Goal: Task Accomplishment & Management: Use online tool/utility

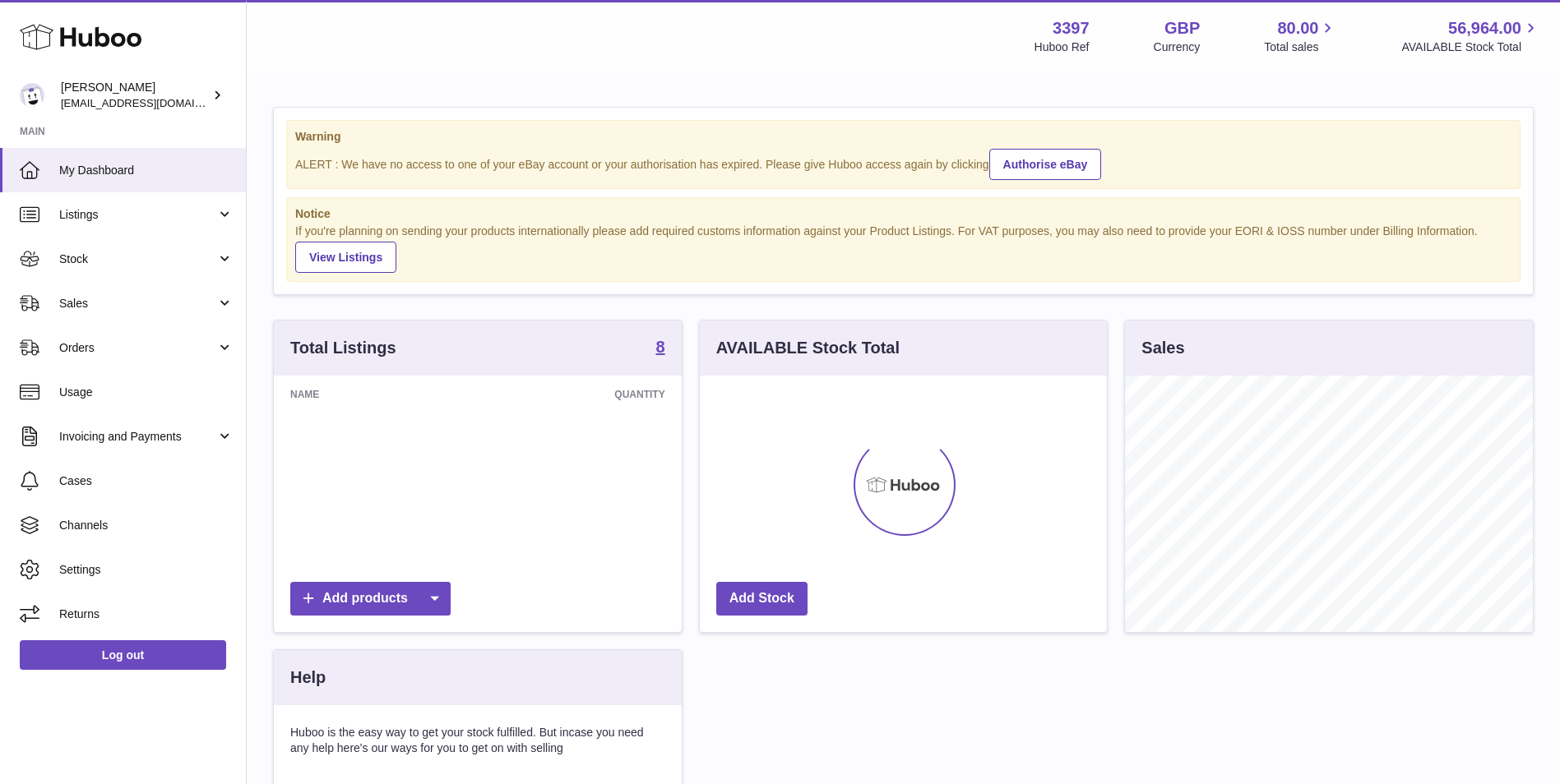
scroll to position [256, 407]
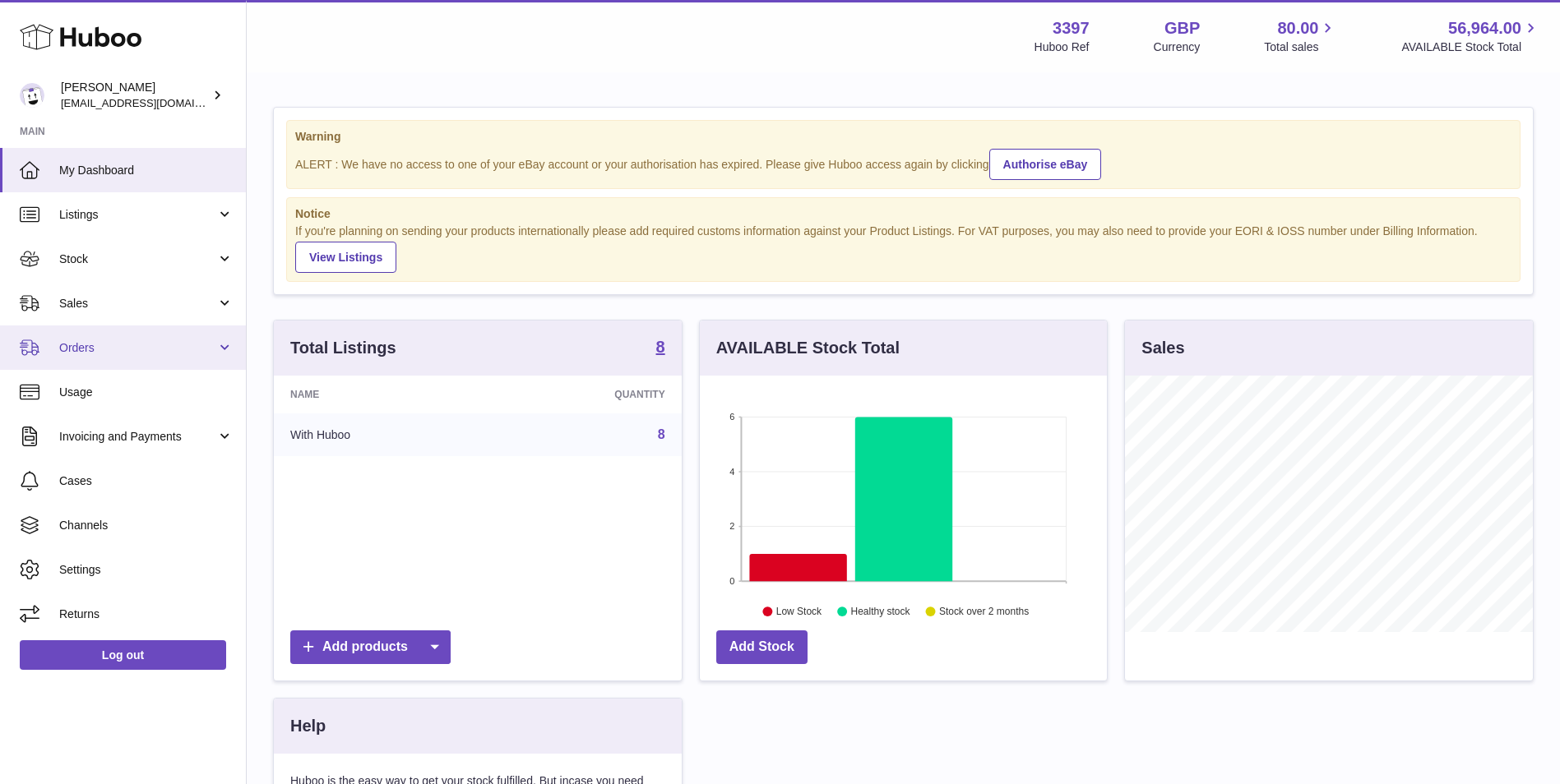
click at [183, 345] on span "Orders" at bounding box center [138, 347] width 157 height 16
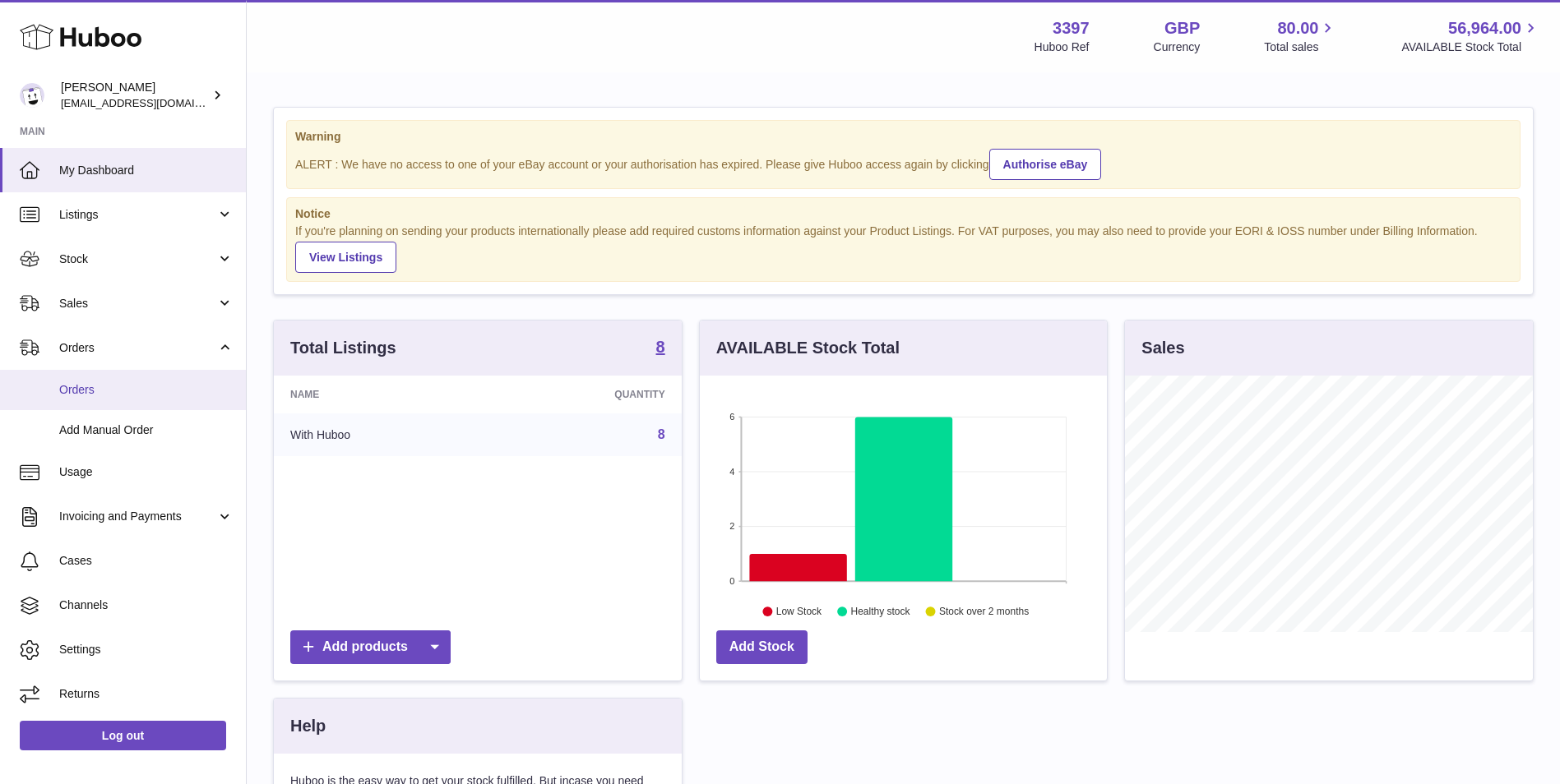
click at [91, 395] on span "Orders" at bounding box center [146, 389] width 174 height 16
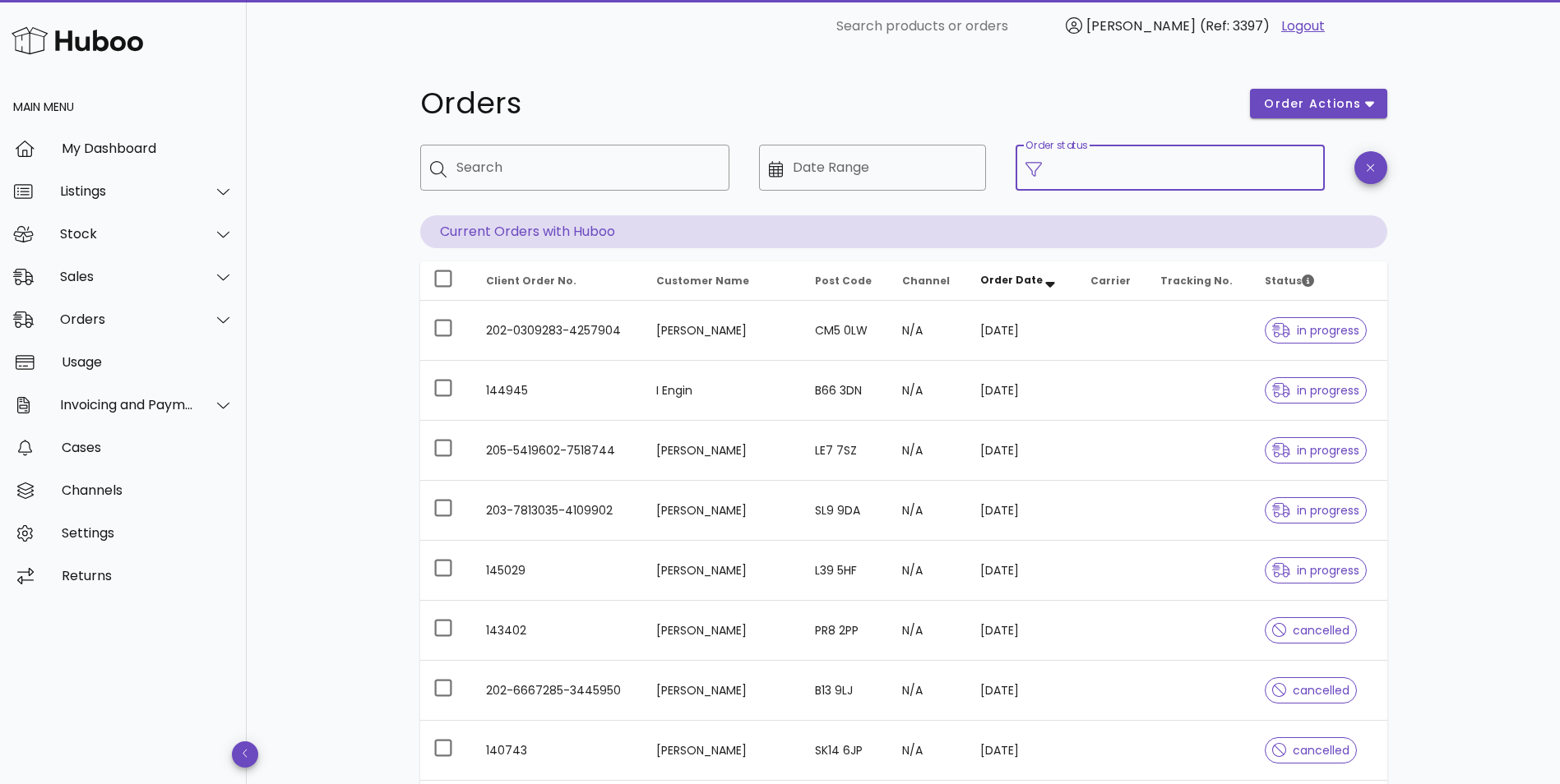
click at [1215, 161] on input "Order status" at bounding box center [1183, 168] width 263 height 26
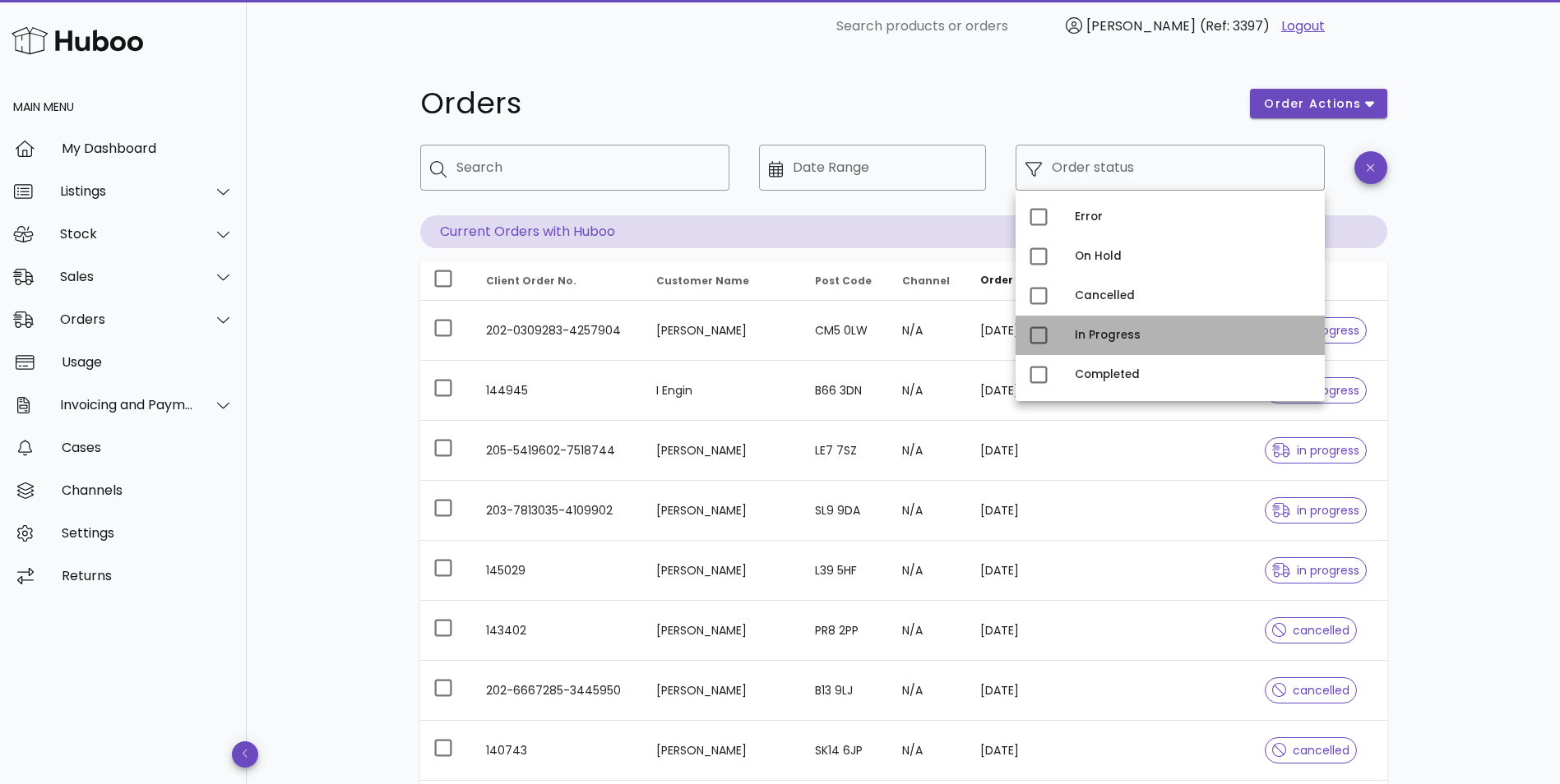
click at [1085, 336] on div "In Progress" at bounding box center [1193, 335] width 237 height 13
type input "**********"
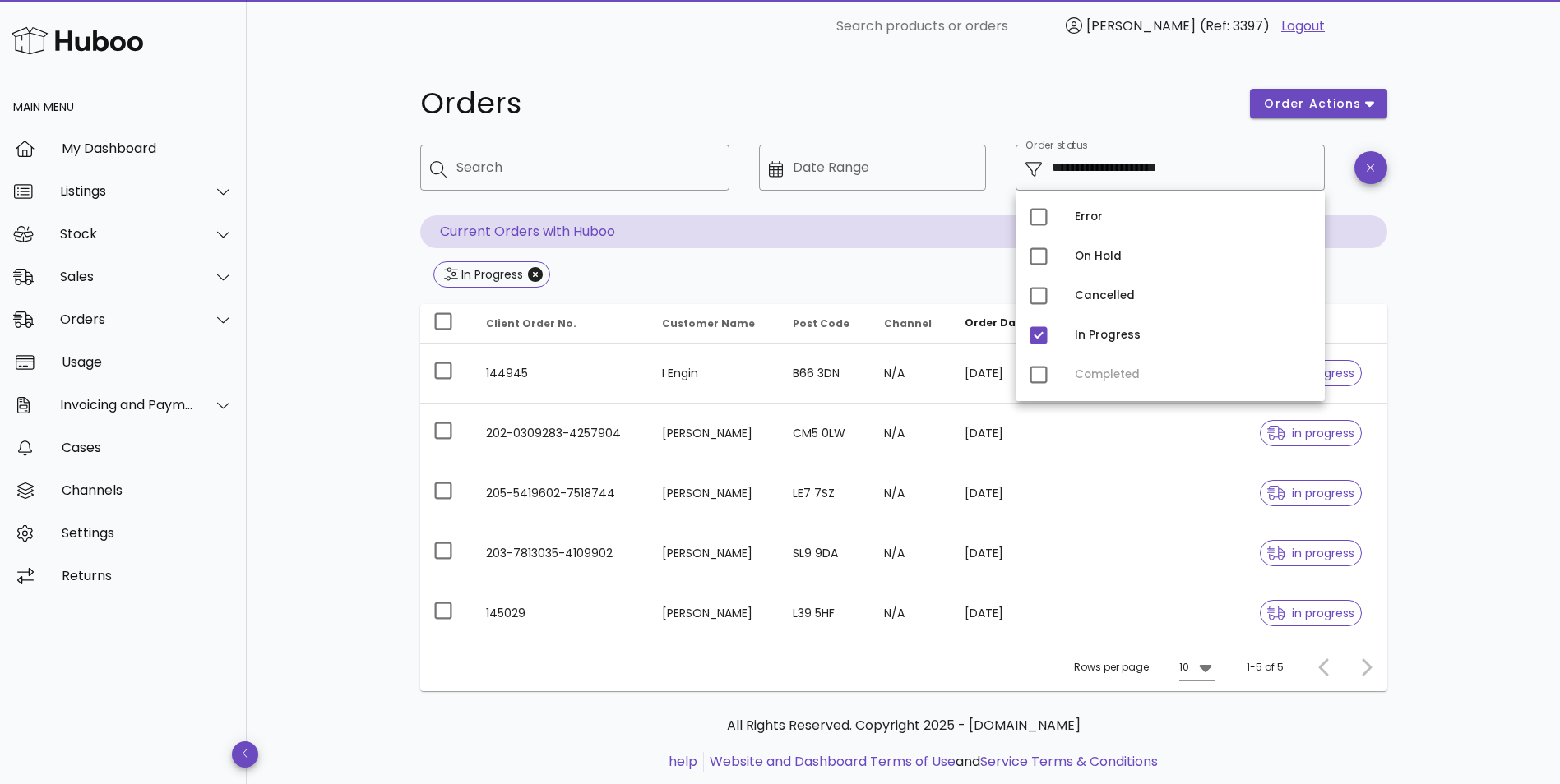
click at [377, 392] on div "**********" at bounding box center [903, 438] width 1313 height 772
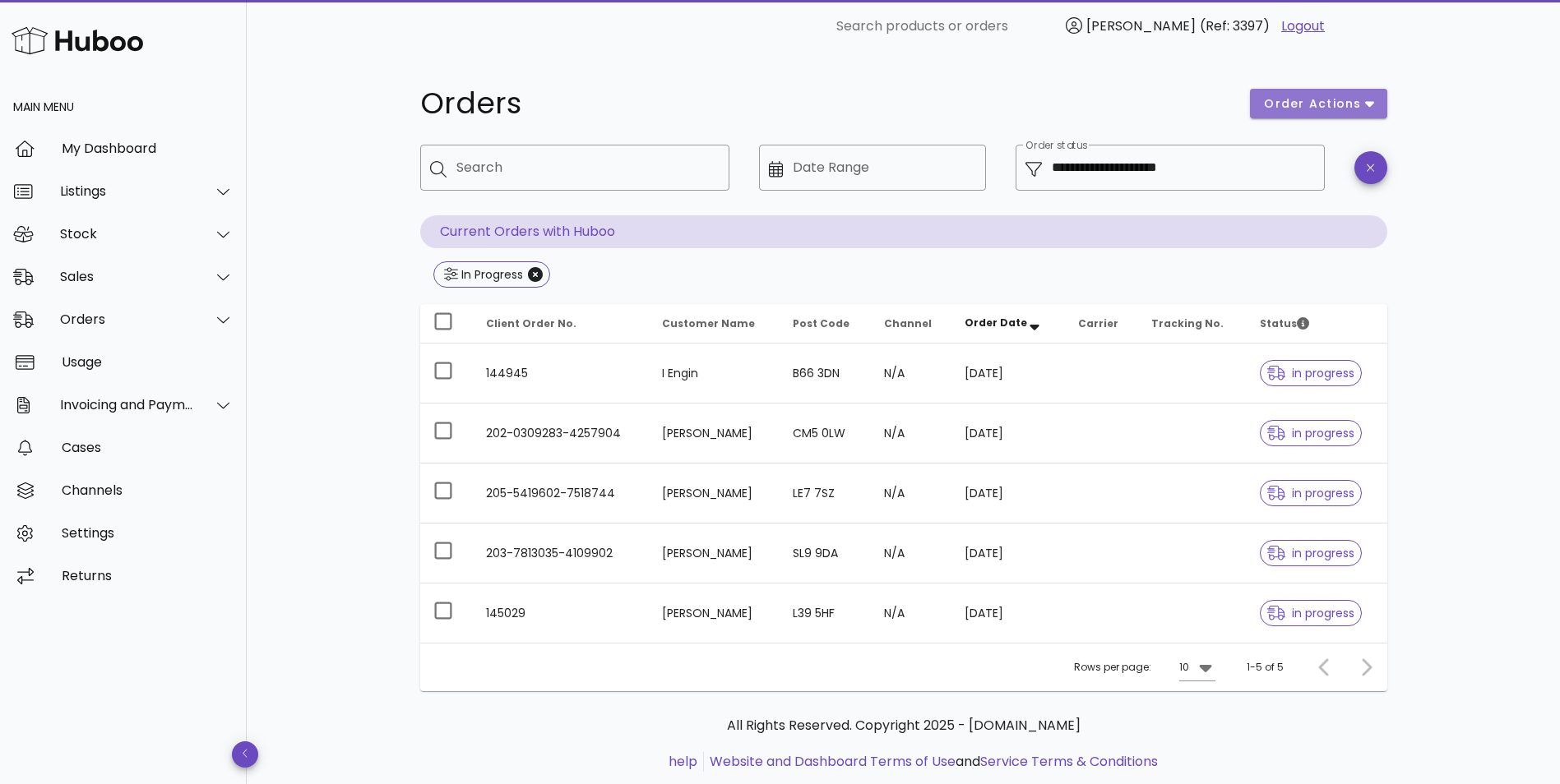
click at [1297, 108] on span "order actions" at bounding box center [1312, 103] width 99 height 18
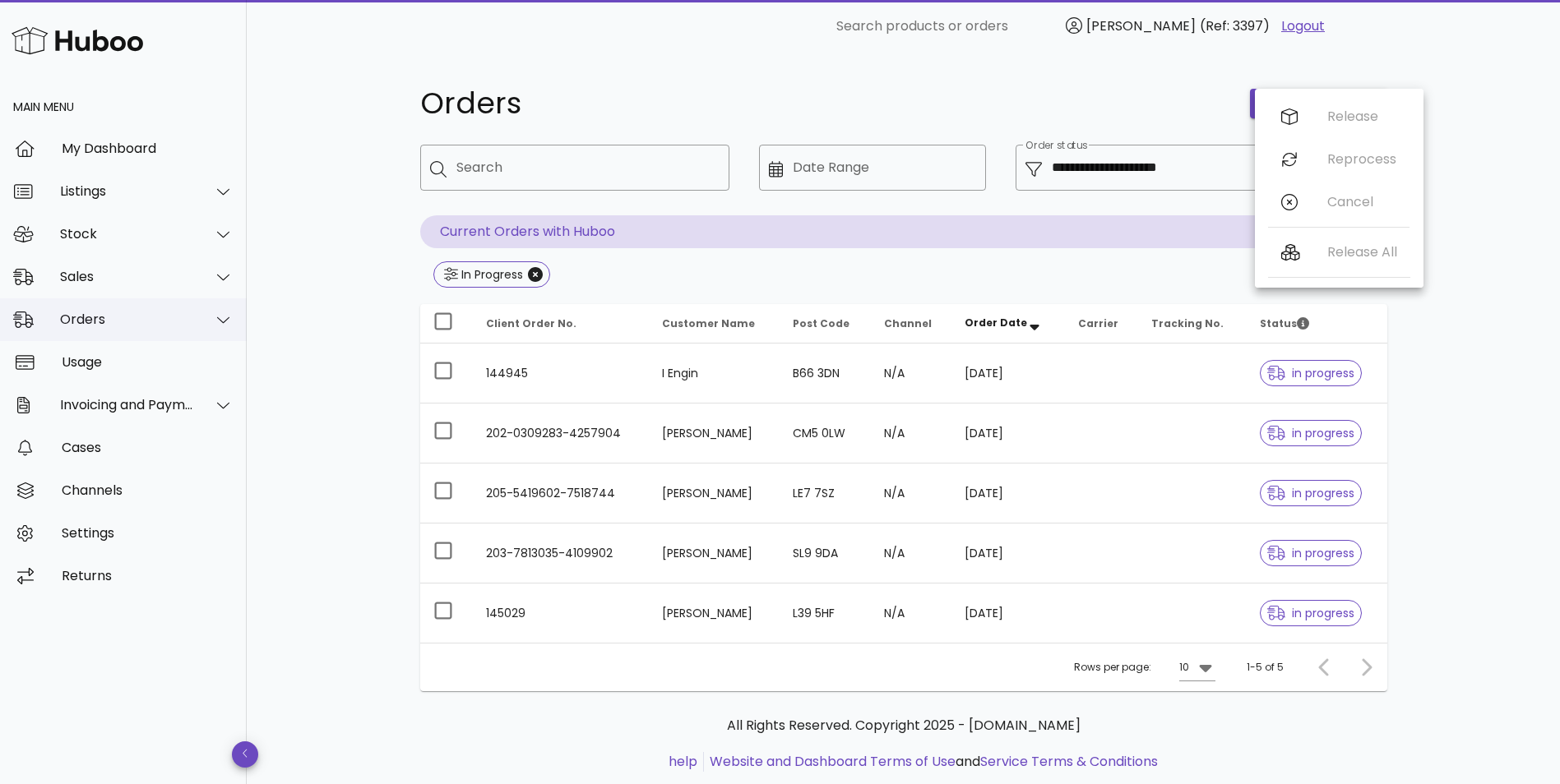
click at [82, 326] on div "Orders" at bounding box center [127, 319] width 134 height 16
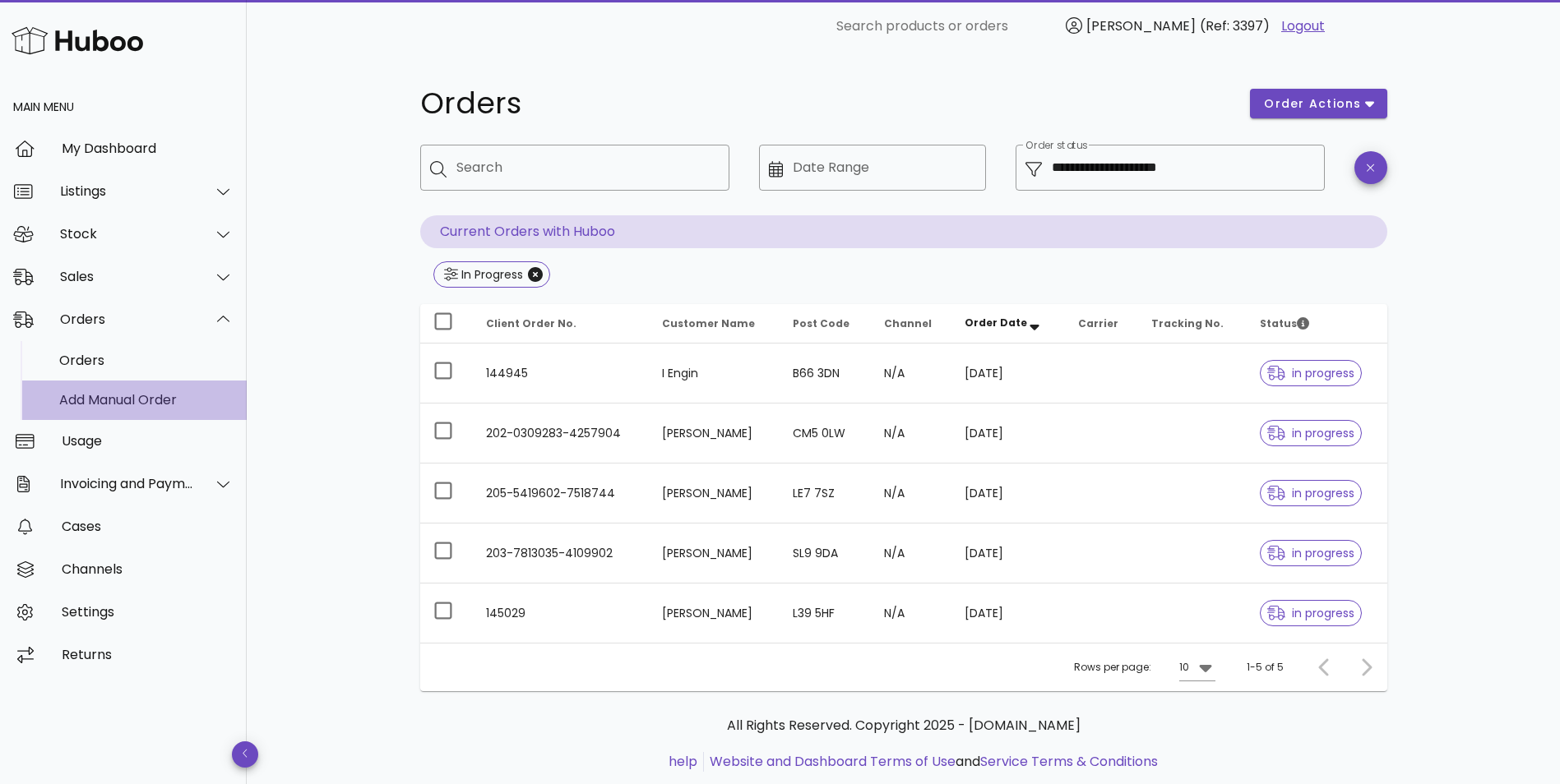
click at [87, 406] on div "Add Manual Order" at bounding box center [146, 399] width 174 height 16
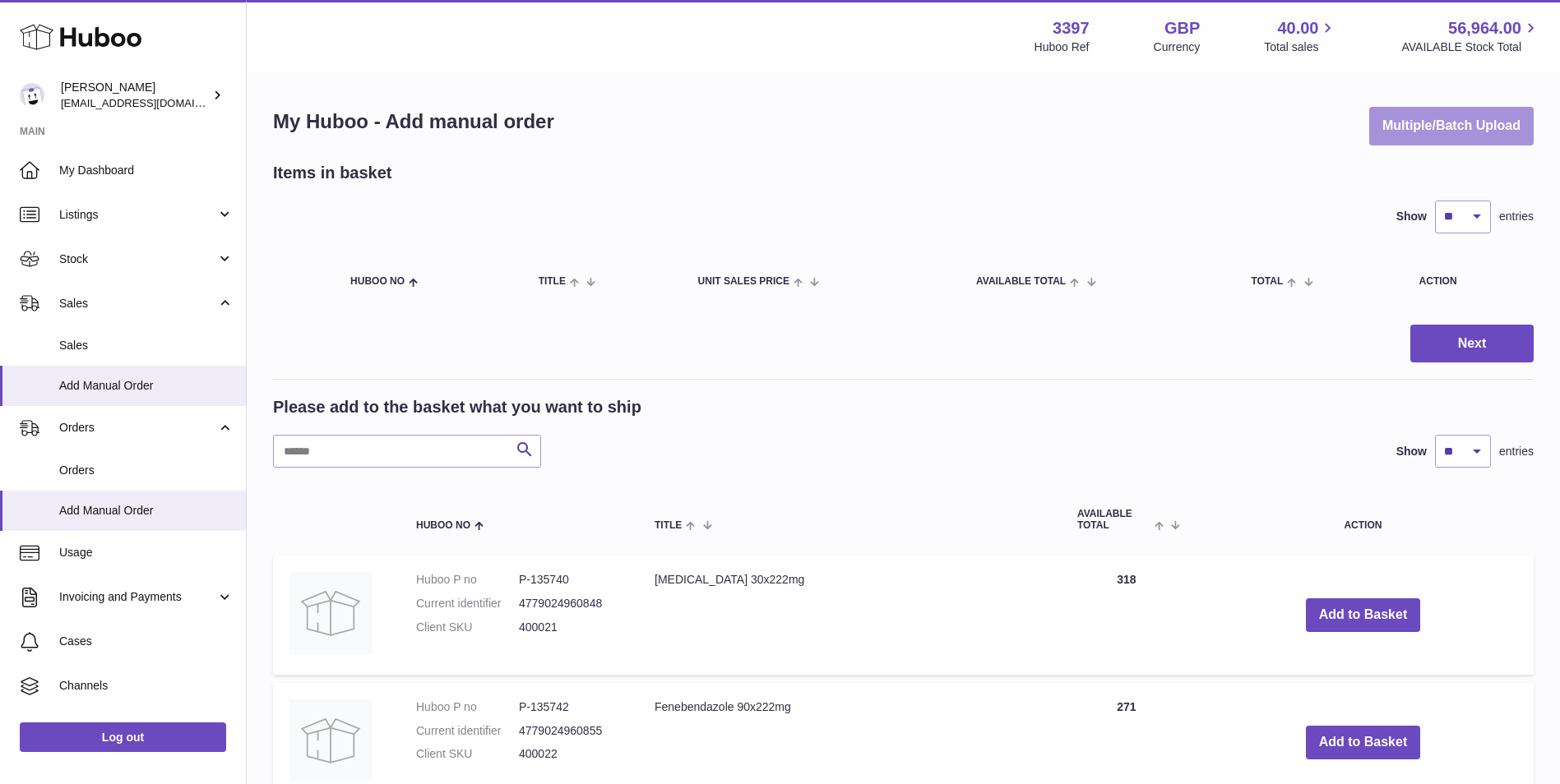
click at [1399, 123] on button "Multiple/Batch Upload" at bounding box center [1451, 126] width 165 height 38
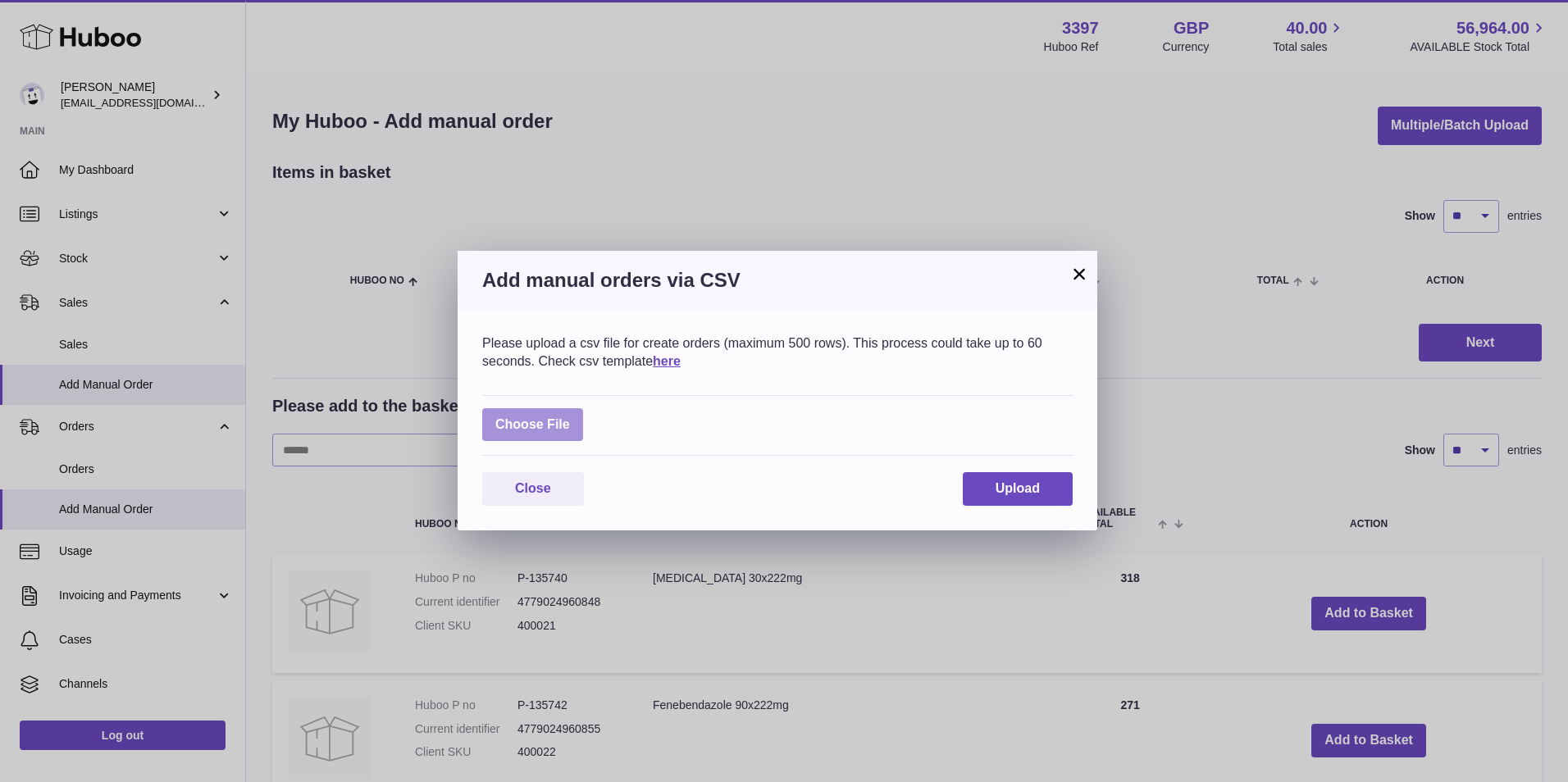
click at [551, 423] on label at bounding box center [532, 425] width 101 height 33
click at [569, 417] on input "file" at bounding box center [569, 416] width 1 height 1
type input "**********"
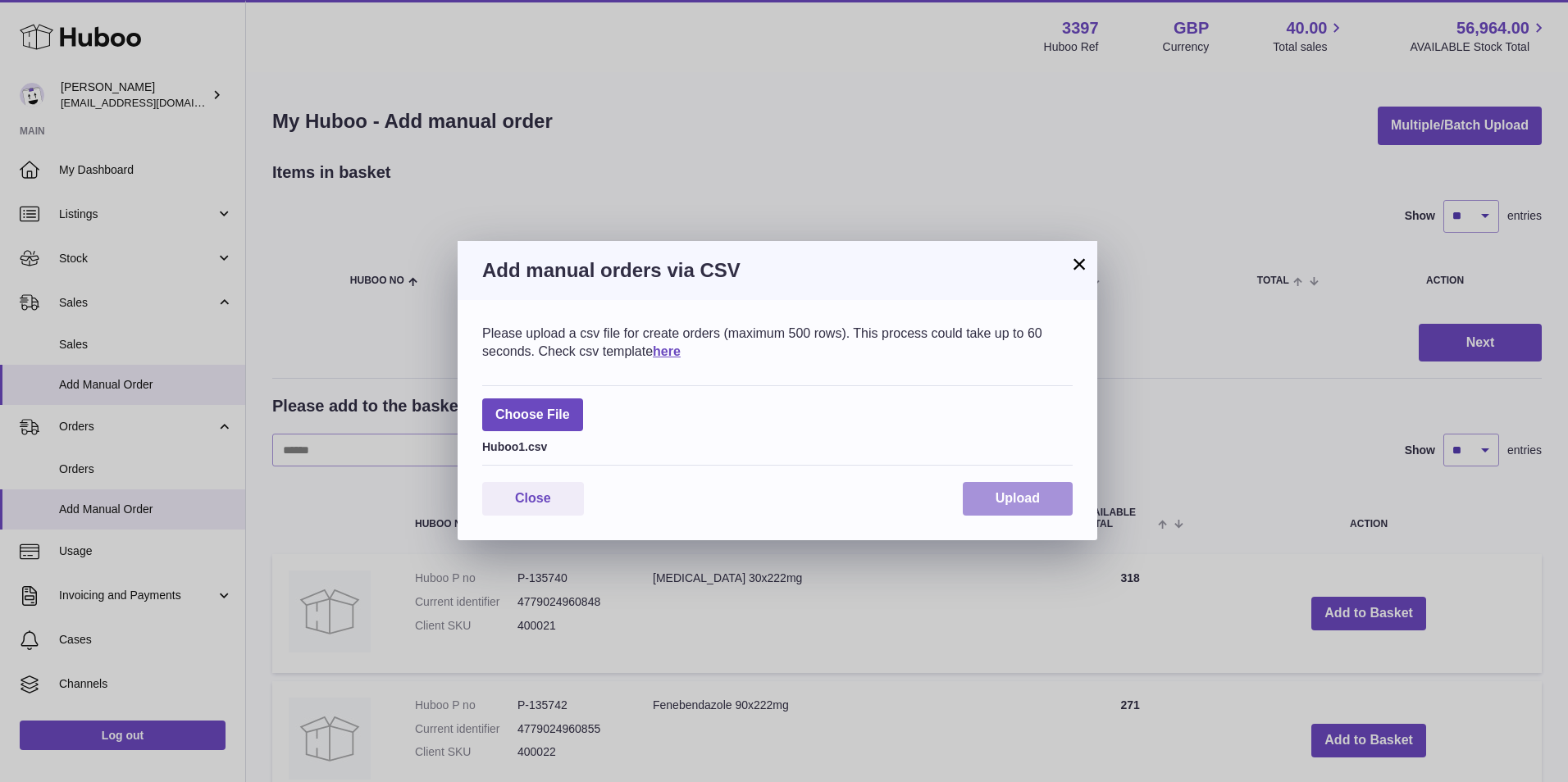
click at [1029, 496] on span "Upload" at bounding box center [1018, 498] width 45 height 14
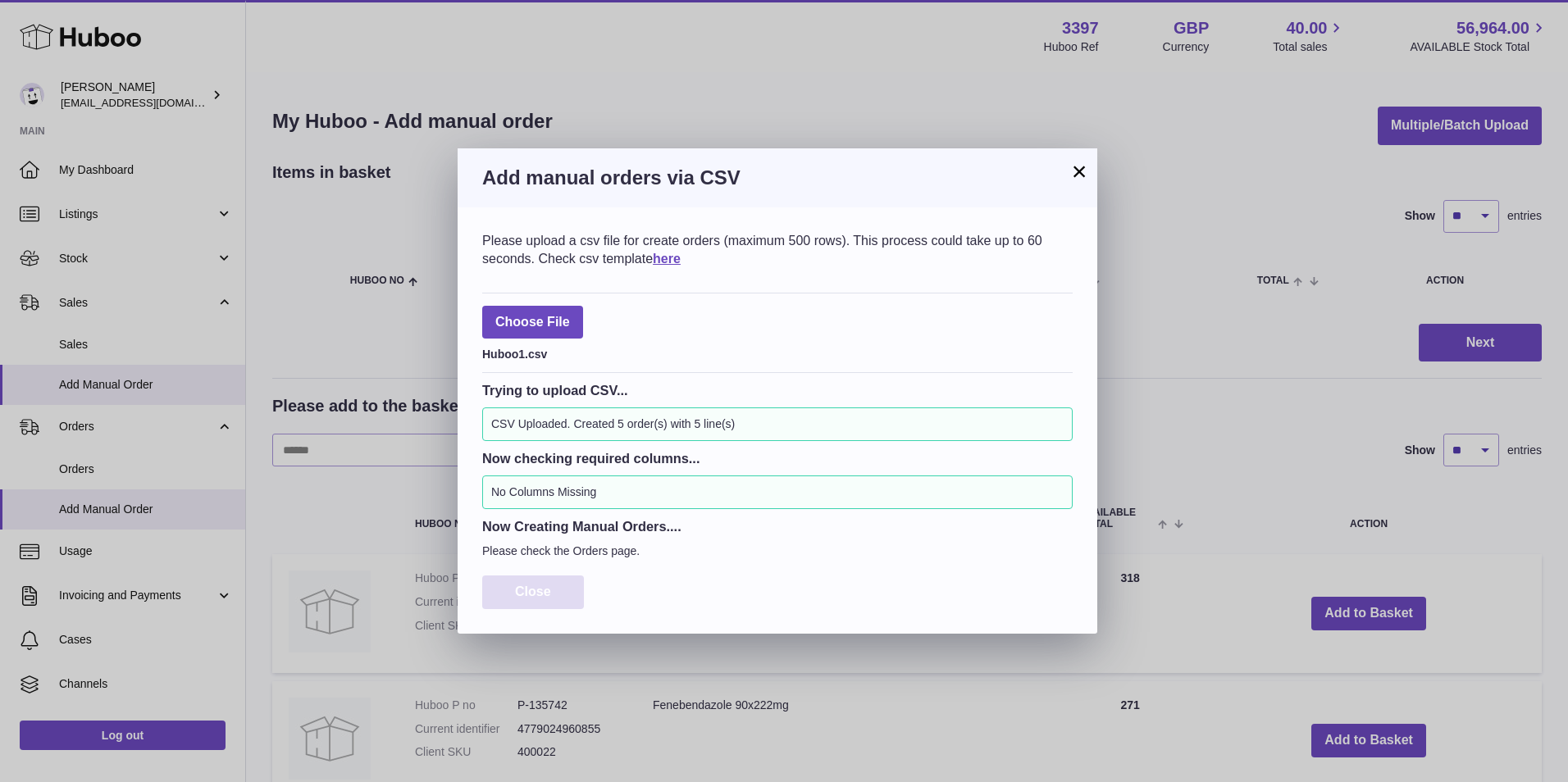
click at [535, 592] on span "Close" at bounding box center [532, 591] width 36 height 14
